Goal: Download file/media

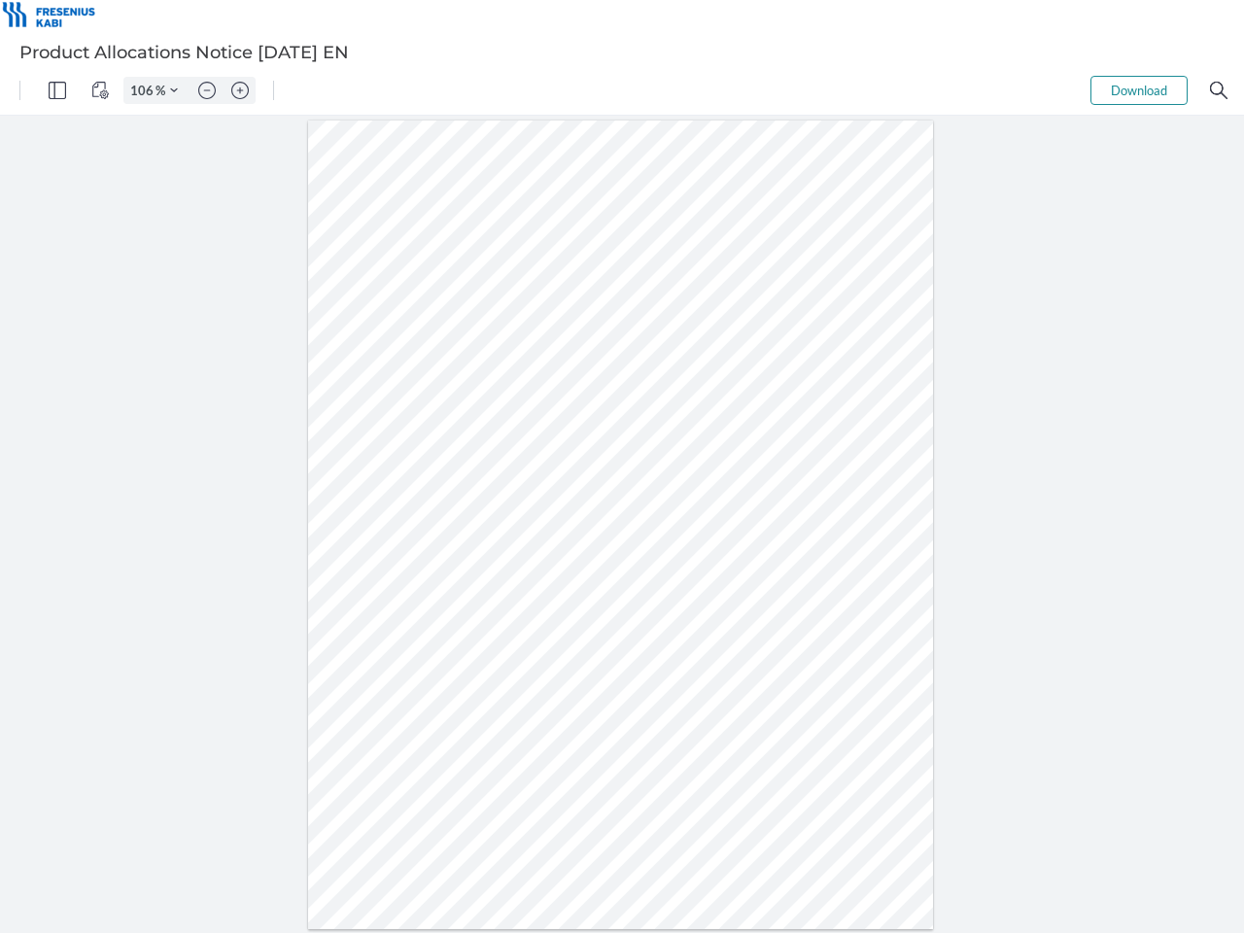
click at [57, 90] on img "Panel" at bounding box center [57, 90] width 17 height 17
click at [100, 90] on img "View Controls" at bounding box center [99, 90] width 17 height 17
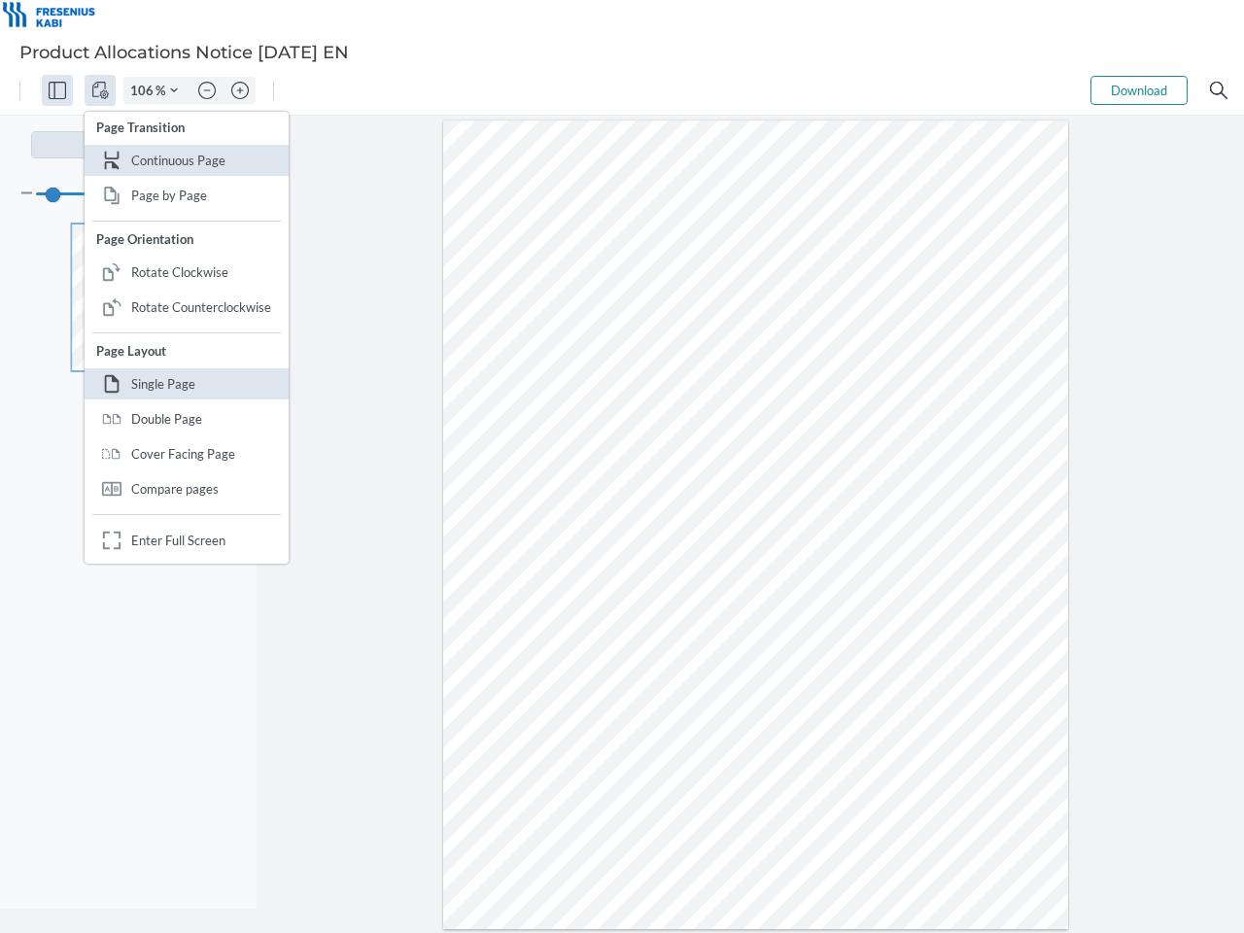
click at [145, 90] on input "106" at bounding box center [139, 90] width 31 height 17
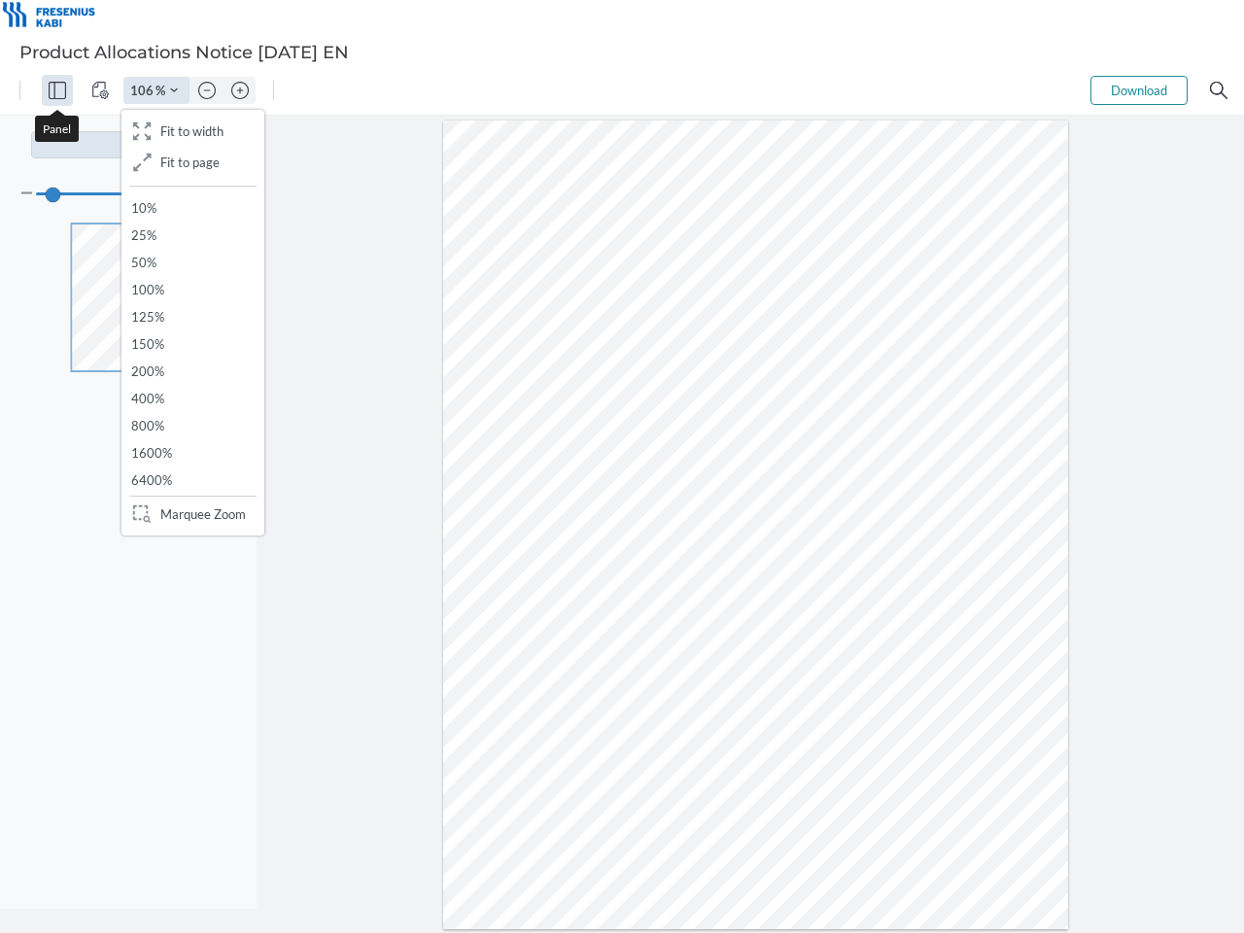
click at [174, 90] on img "Zoom Controls" at bounding box center [174, 90] width 8 height 8
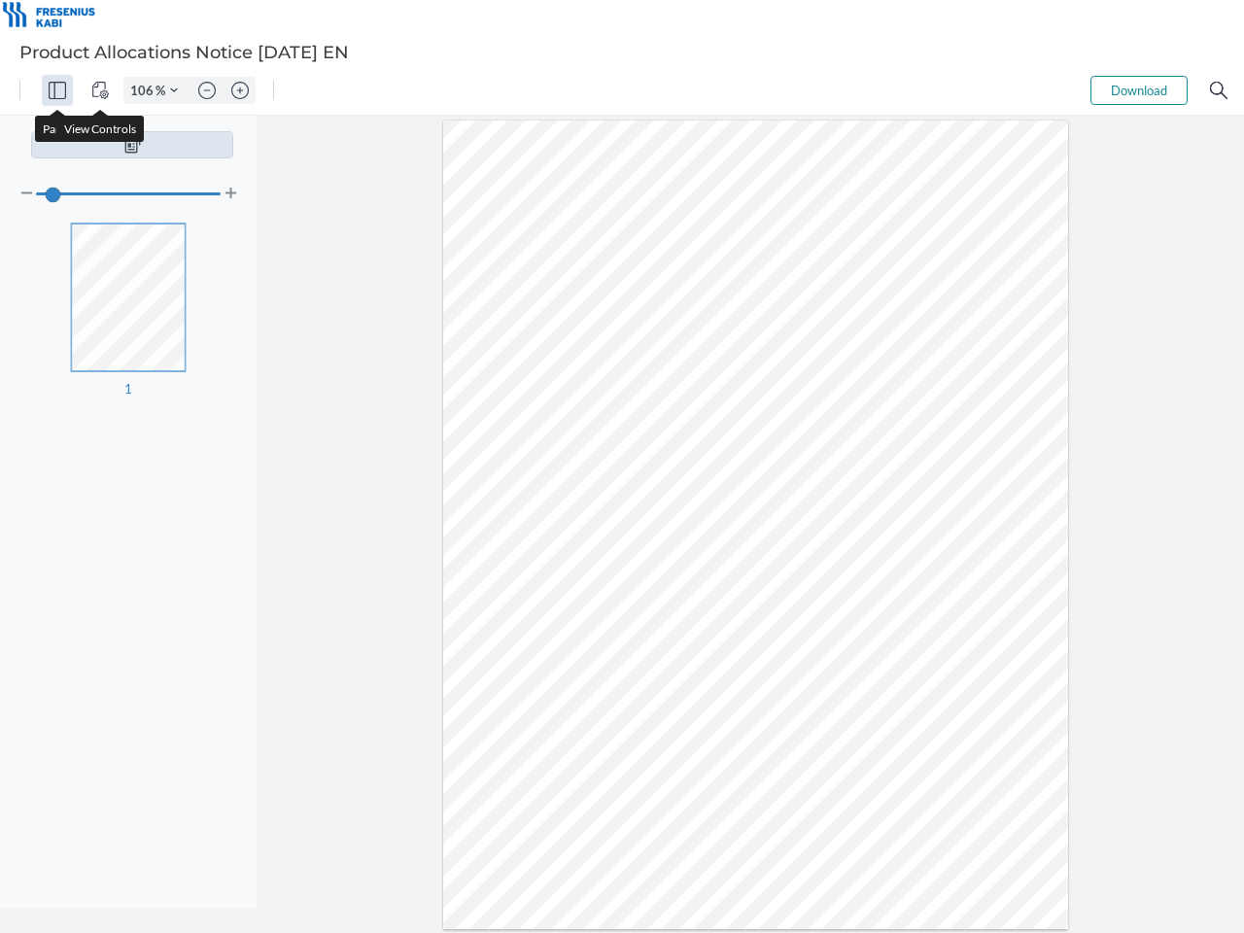
click at [207, 90] on img "Zoom out" at bounding box center [206, 90] width 17 height 17
click at [240, 90] on img "Zoom in" at bounding box center [239, 90] width 17 height 17
type input "106"
click at [1139, 90] on button "Download" at bounding box center [1138, 90] width 97 height 29
